Goal: Use online tool/utility

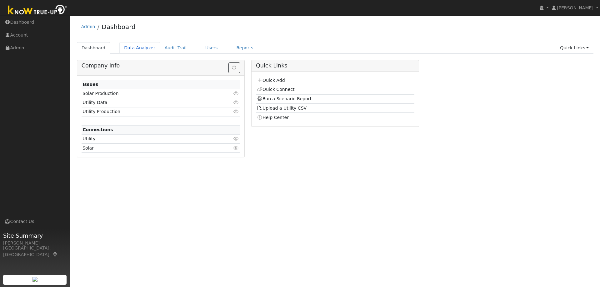
click at [133, 46] on link "Data Analyzer" at bounding box center [139, 48] width 41 height 12
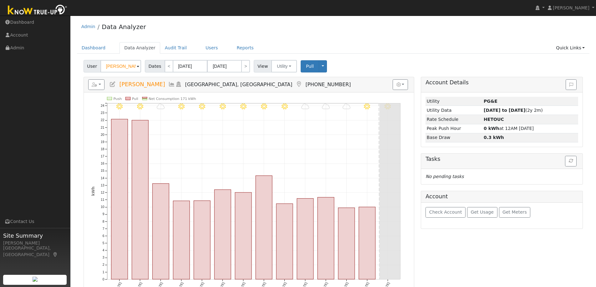
click at [126, 64] on input "[PERSON_NAME]" at bounding box center [120, 66] width 41 height 13
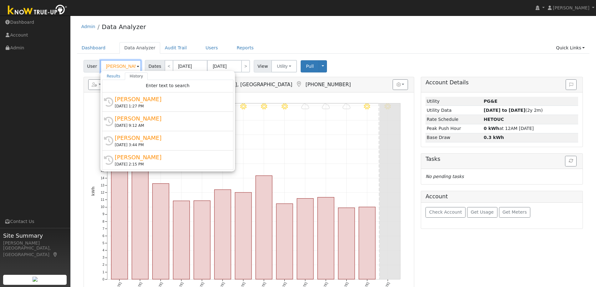
click at [126, 64] on input "[PERSON_NAME]" at bounding box center [120, 66] width 41 height 13
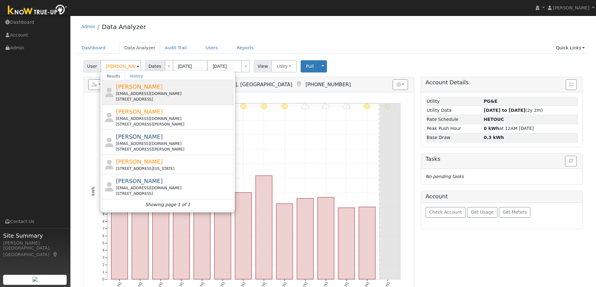
click at [133, 89] on span "[PERSON_NAME]" at bounding box center [139, 87] width 47 height 7
type input "[PERSON_NAME]"
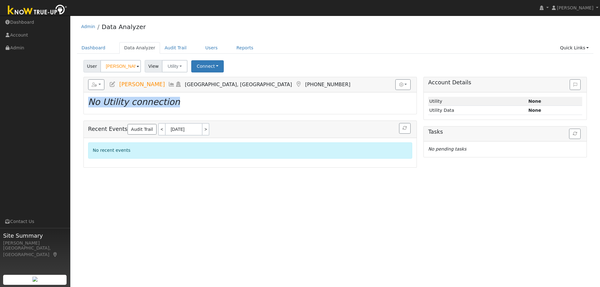
drag, startPoint x: 189, startPoint y: 104, endPoint x: 86, endPoint y: 109, distance: 103.3
click at [86, 109] on div "10/05 - Clear 10/04 - Clear 10/03 - Cloudy 10/02 - Cloudy 10/01 - Cloudy 9/30 -…" at bounding box center [250, 104] width 333 height 22
drag, startPoint x: 89, startPoint y: 102, endPoint x: 177, endPoint y: 108, distance: 88.7
click at [177, 108] on div "10/05 - Clear 10/04 - Clear 10/03 - Cloudy 10/02 - Cloudy 10/01 - Cloudy 9/30 -…" at bounding box center [250, 104] width 333 height 22
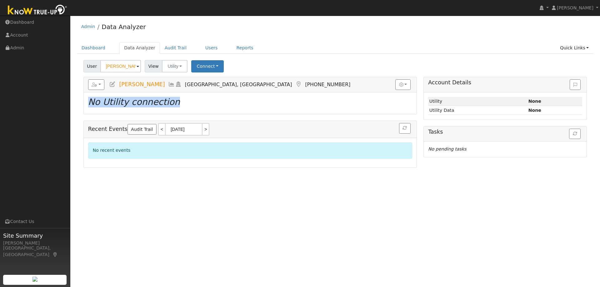
click at [177, 108] on div "10/05 - Clear 10/04 - Clear 10/03 - Cloudy 10/02 - Cloudy 10/01 - Cloudy 9/30 -…" at bounding box center [250, 104] width 333 height 22
drag, startPoint x: 180, startPoint y: 103, endPoint x: 87, endPoint y: 106, distance: 93.6
click at [87, 106] on div "10/05 - Clear 10/04 - Clear 10/03 - Cloudy 10/02 - Cloudy 10/01 - Cloudy 9/30 -…" at bounding box center [250, 104] width 333 height 22
click at [89, 105] on icon "No Utility connection" at bounding box center [134, 102] width 92 height 10
click at [88, 104] on icon "No Utility connection" at bounding box center [134, 102] width 92 height 10
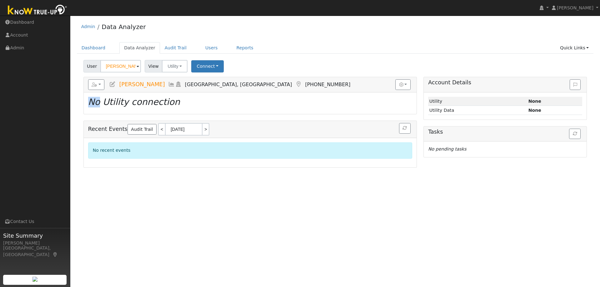
drag, startPoint x: 91, startPoint y: 103, endPoint x: 100, endPoint y: 104, distance: 9.4
click at [100, 104] on icon "No Utility connection" at bounding box center [134, 102] width 92 height 10
drag, startPoint x: 92, startPoint y: 104, endPoint x: 109, endPoint y: 105, distance: 17.2
click at [109, 105] on icon "No Utility connection" at bounding box center [134, 102] width 92 height 10
